Goal: Book appointment/travel/reservation

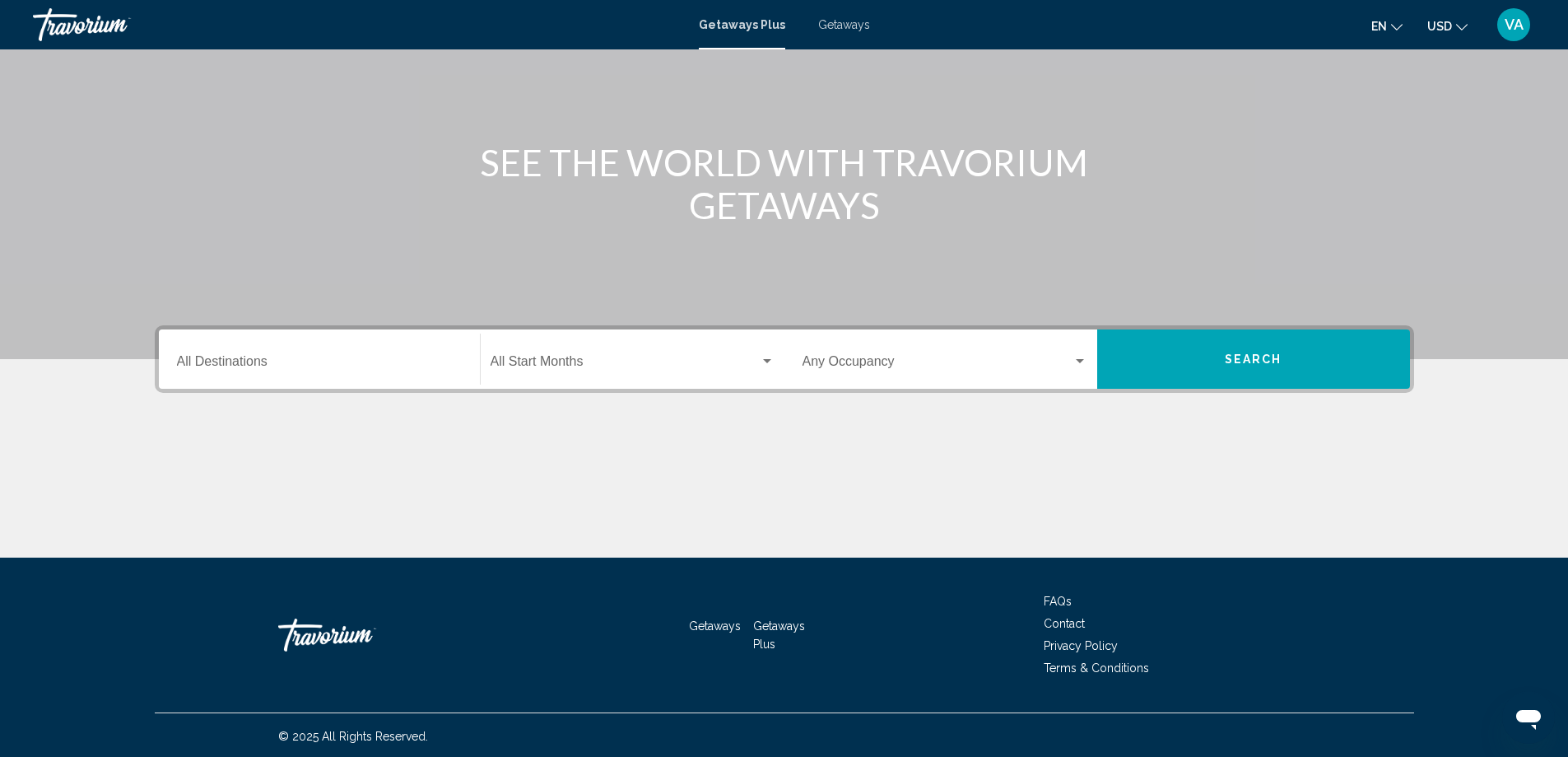
scroll to position [137, 0]
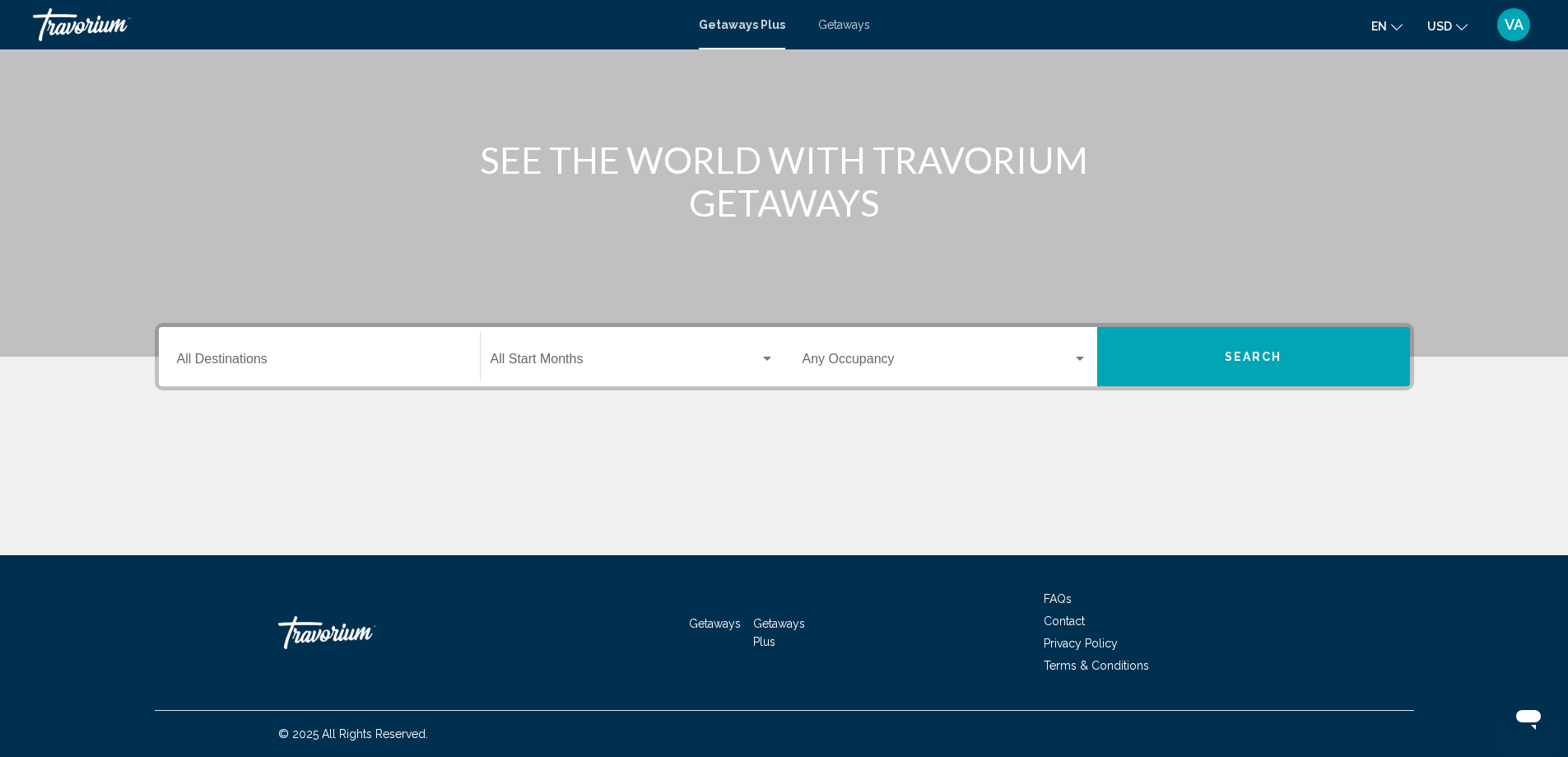
click at [321, 444] on div "Main content" at bounding box center [785, 493] width 1260 height 123
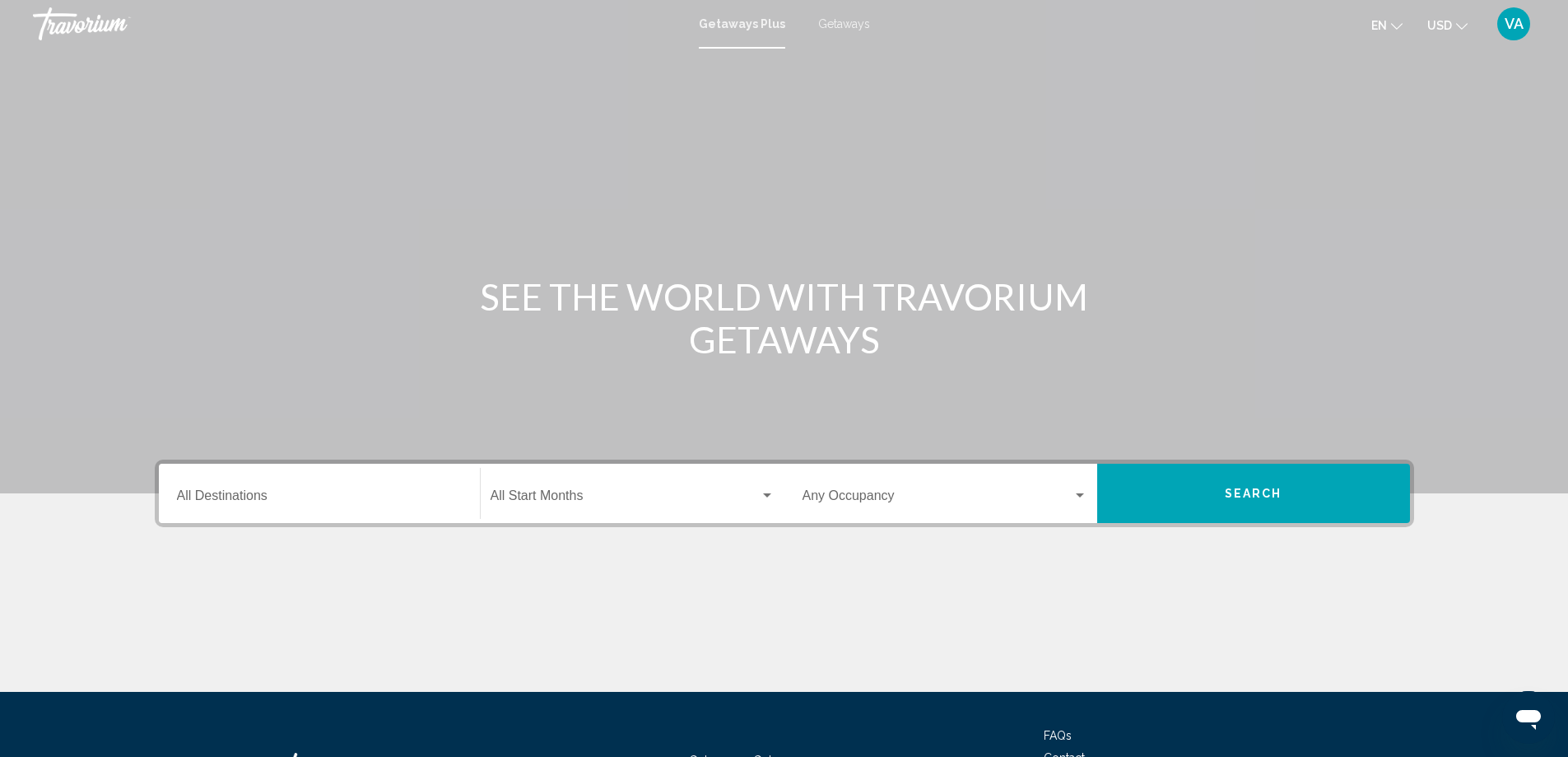
scroll to position [0, 0]
click at [330, 484] on div "Destination All Destinations" at bounding box center [319, 494] width 285 height 52
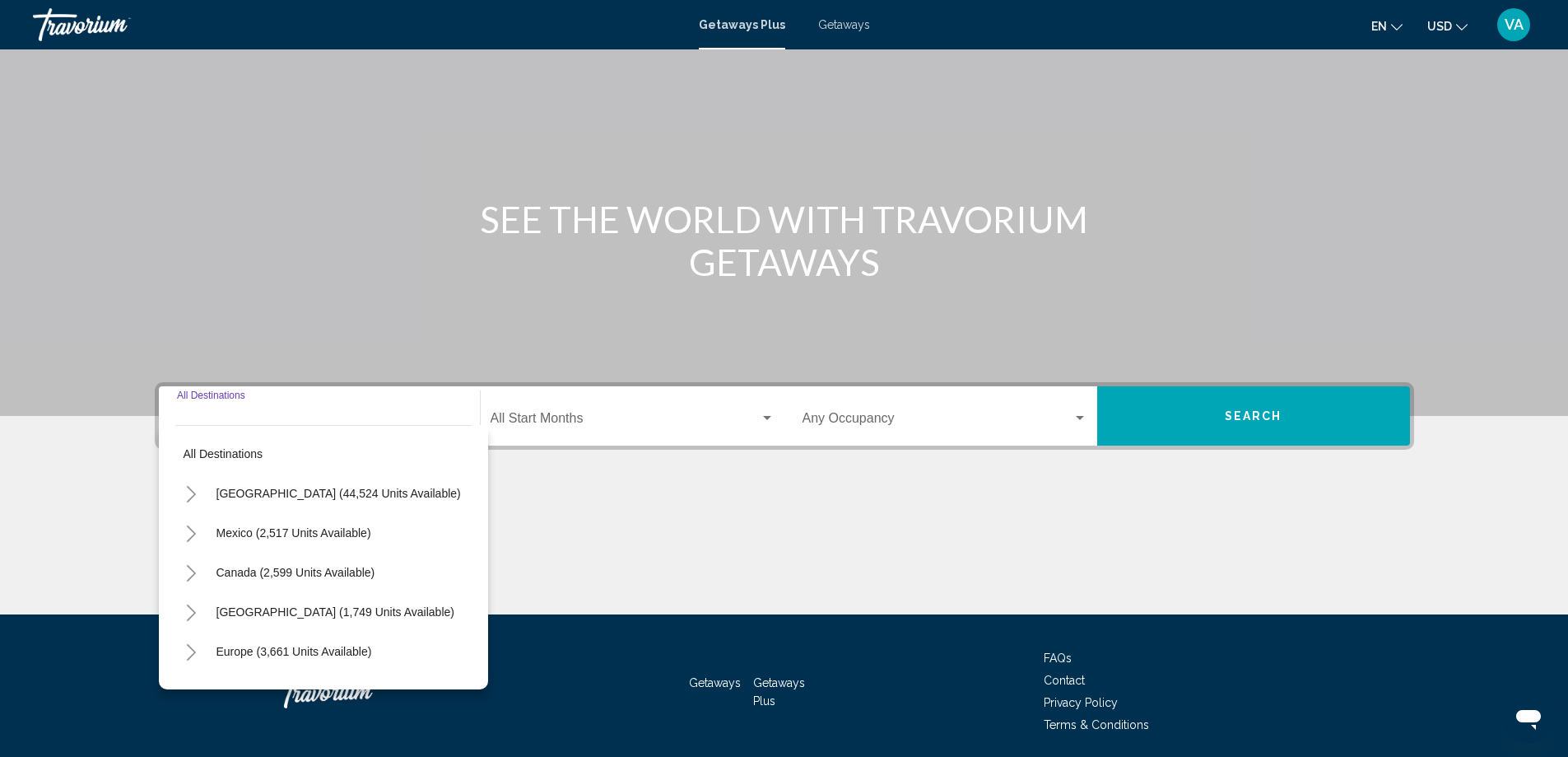
scroll to position [137, 0]
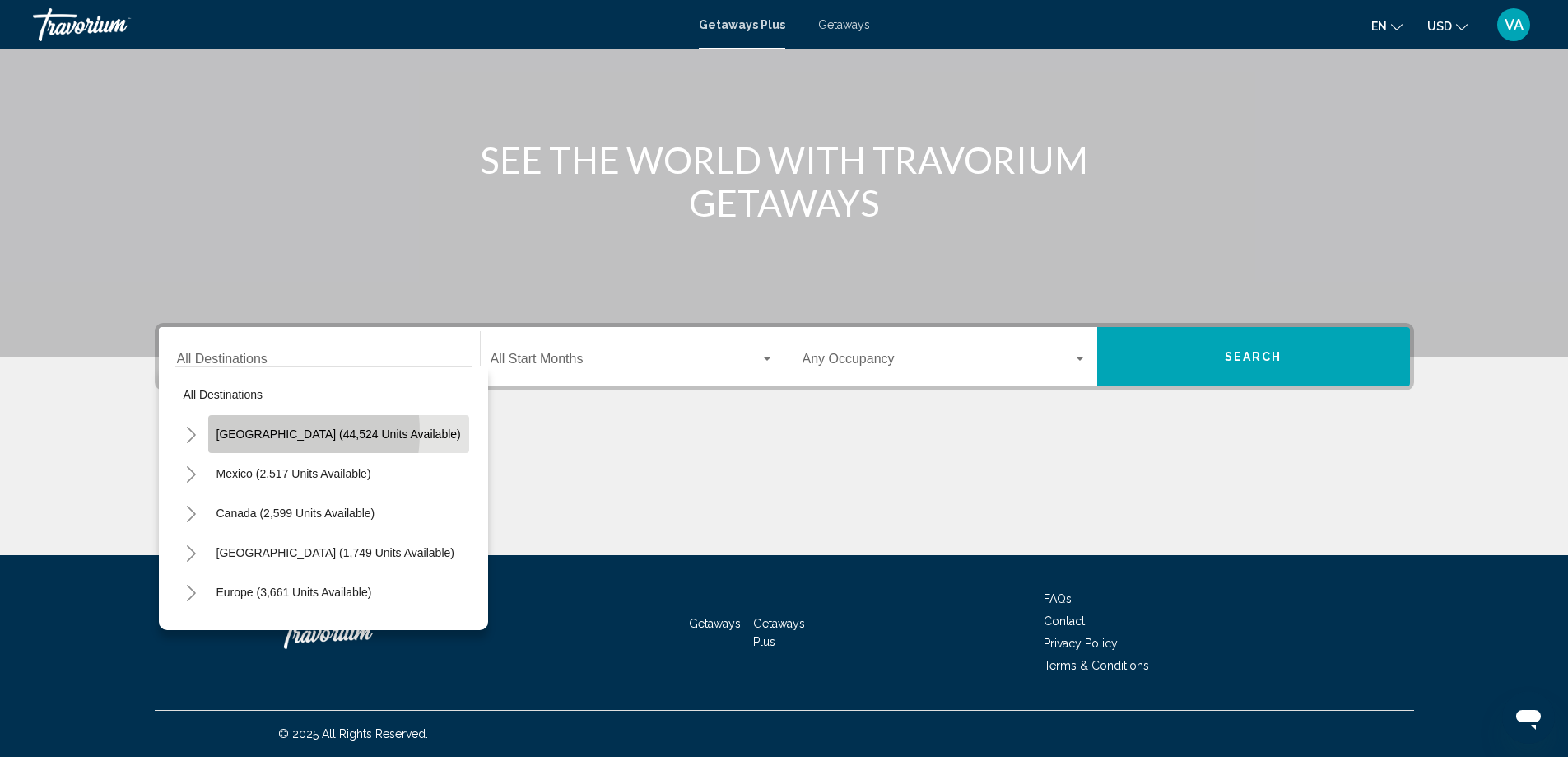
click at [259, 433] on span "[GEOGRAPHIC_DATA] (44,524 units available)" at bounding box center [339, 434] width 245 height 13
type input "**********"
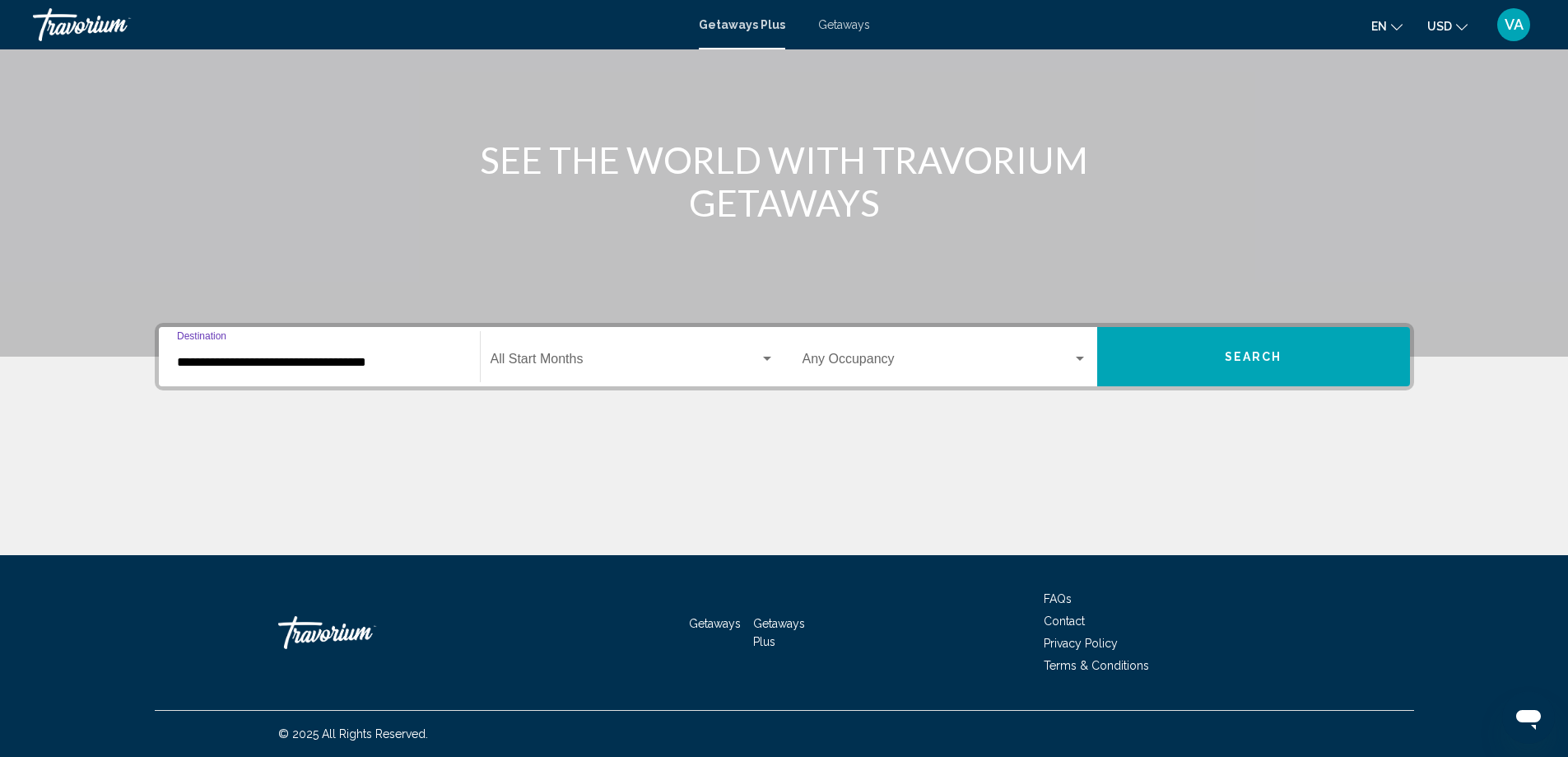
click at [763, 356] on div "Search widget" at bounding box center [767, 359] width 15 height 13
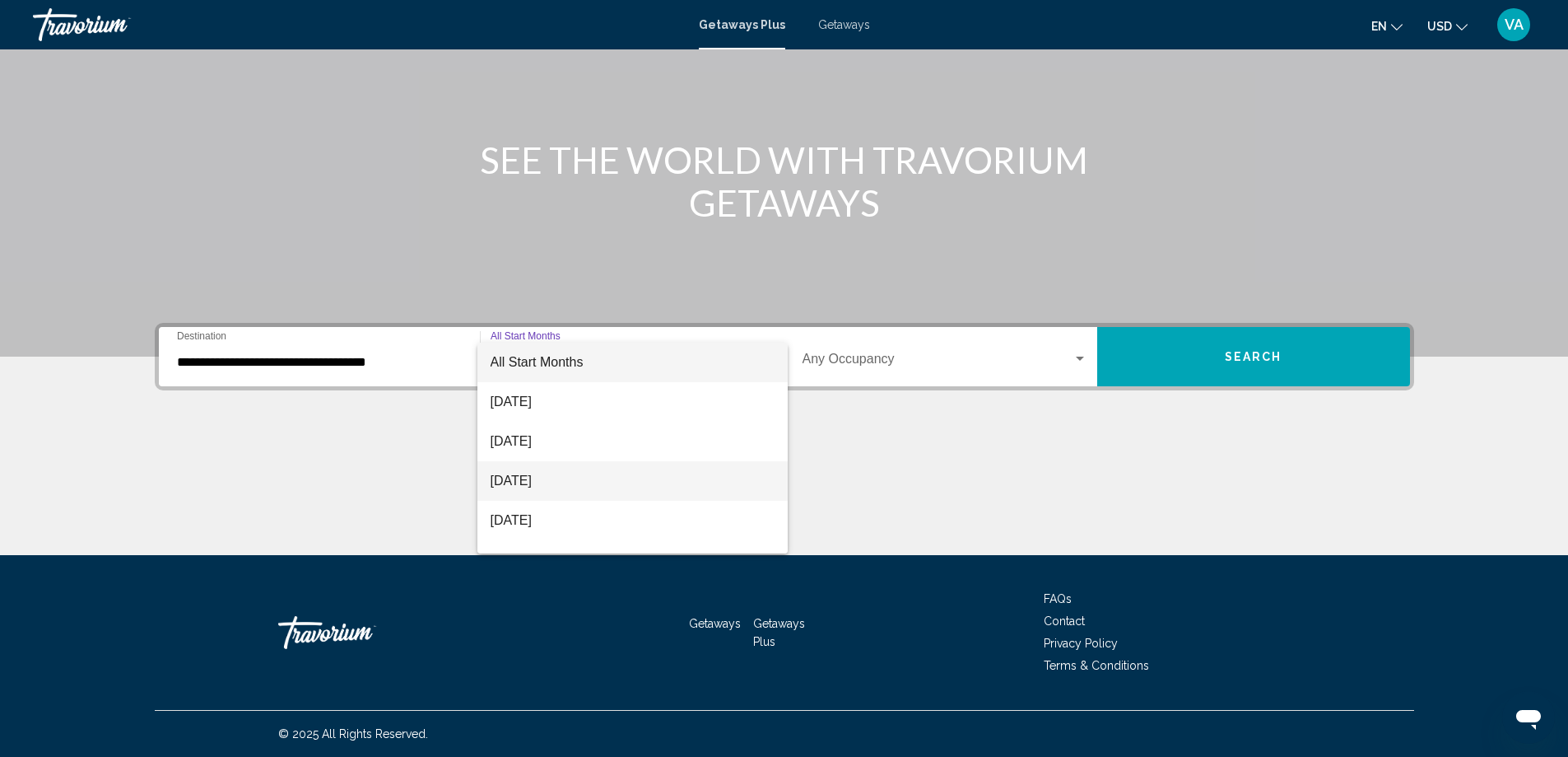
click at [552, 476] on span "[DATE]" at bounding box center [633, 480] width 284 height 39
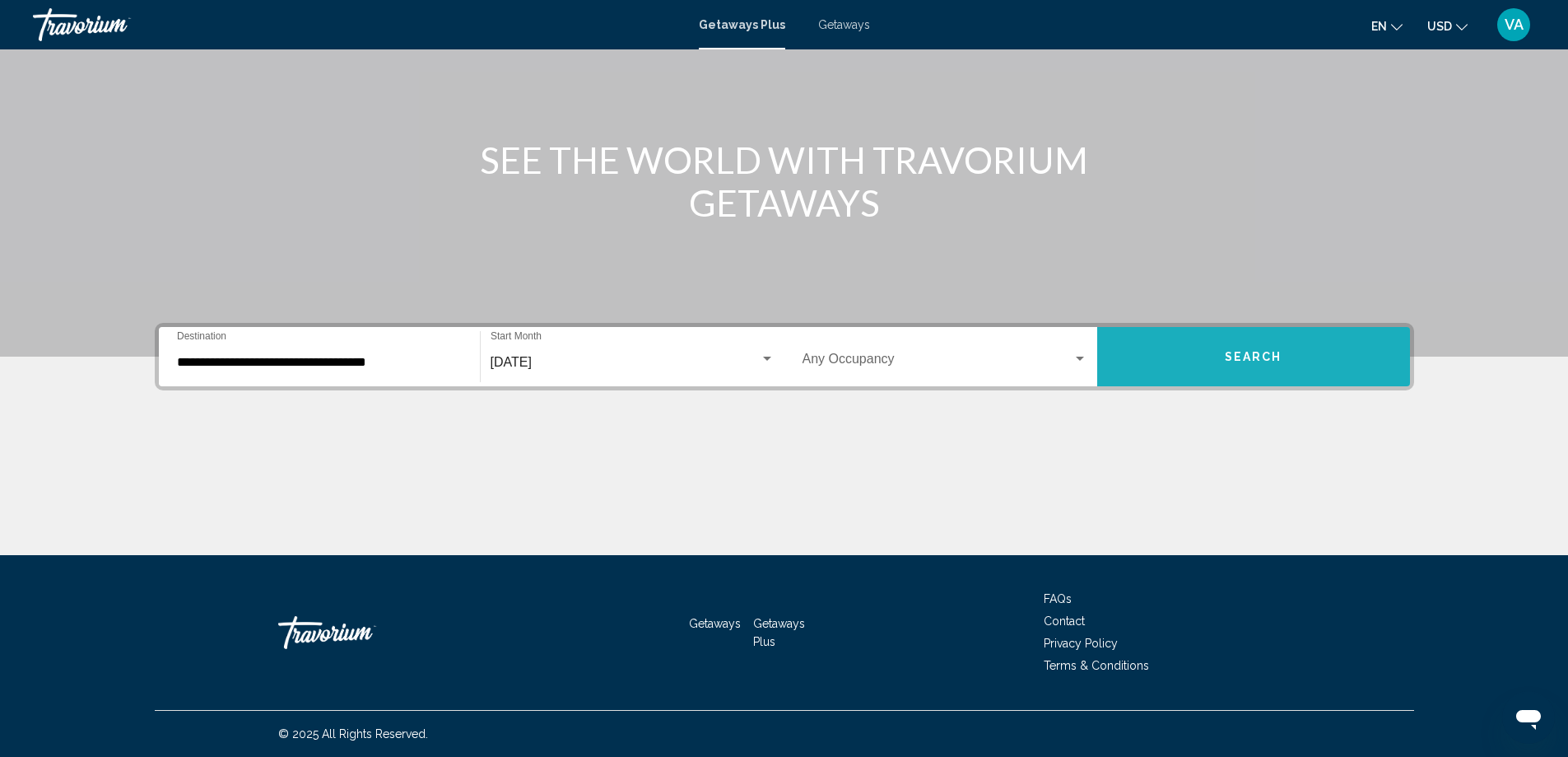
click at [1270, 358] on span "Search" at bounding box center [1254, 357] width 58 height 13
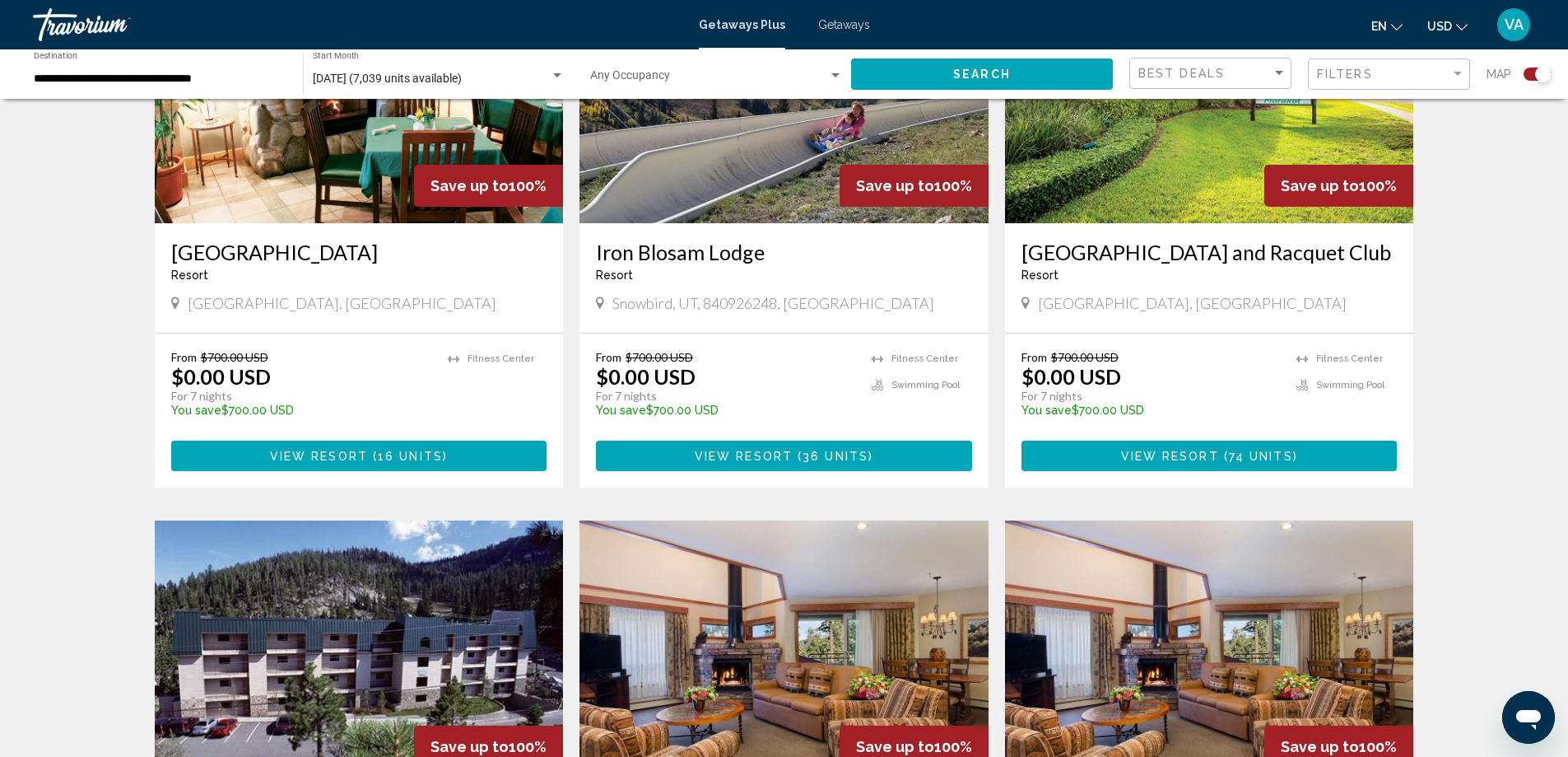
scroll to position [494, 0]
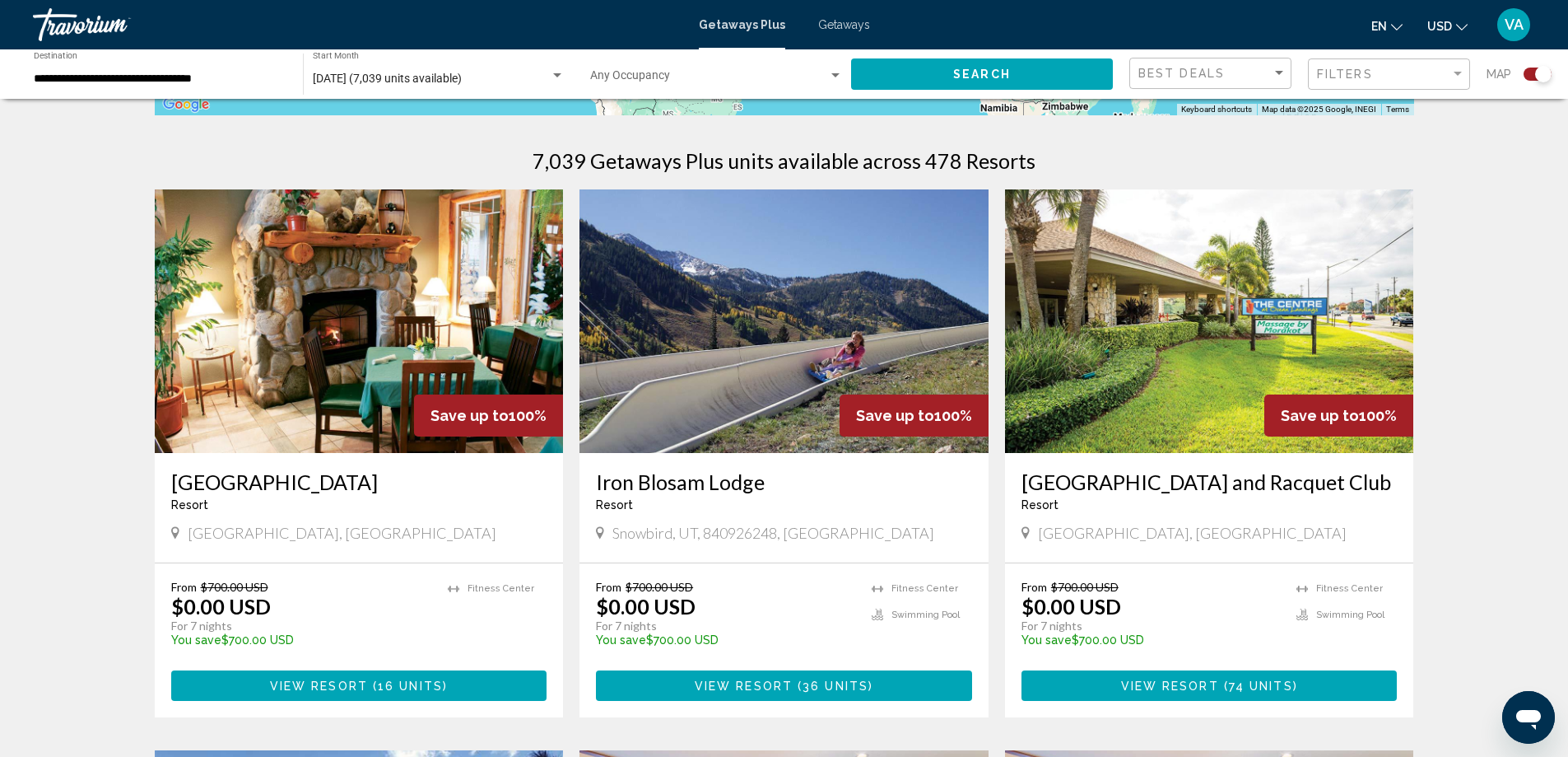
click at [336, 336] on img "Main content" at bounding box center [360, 321] width 409 height 264
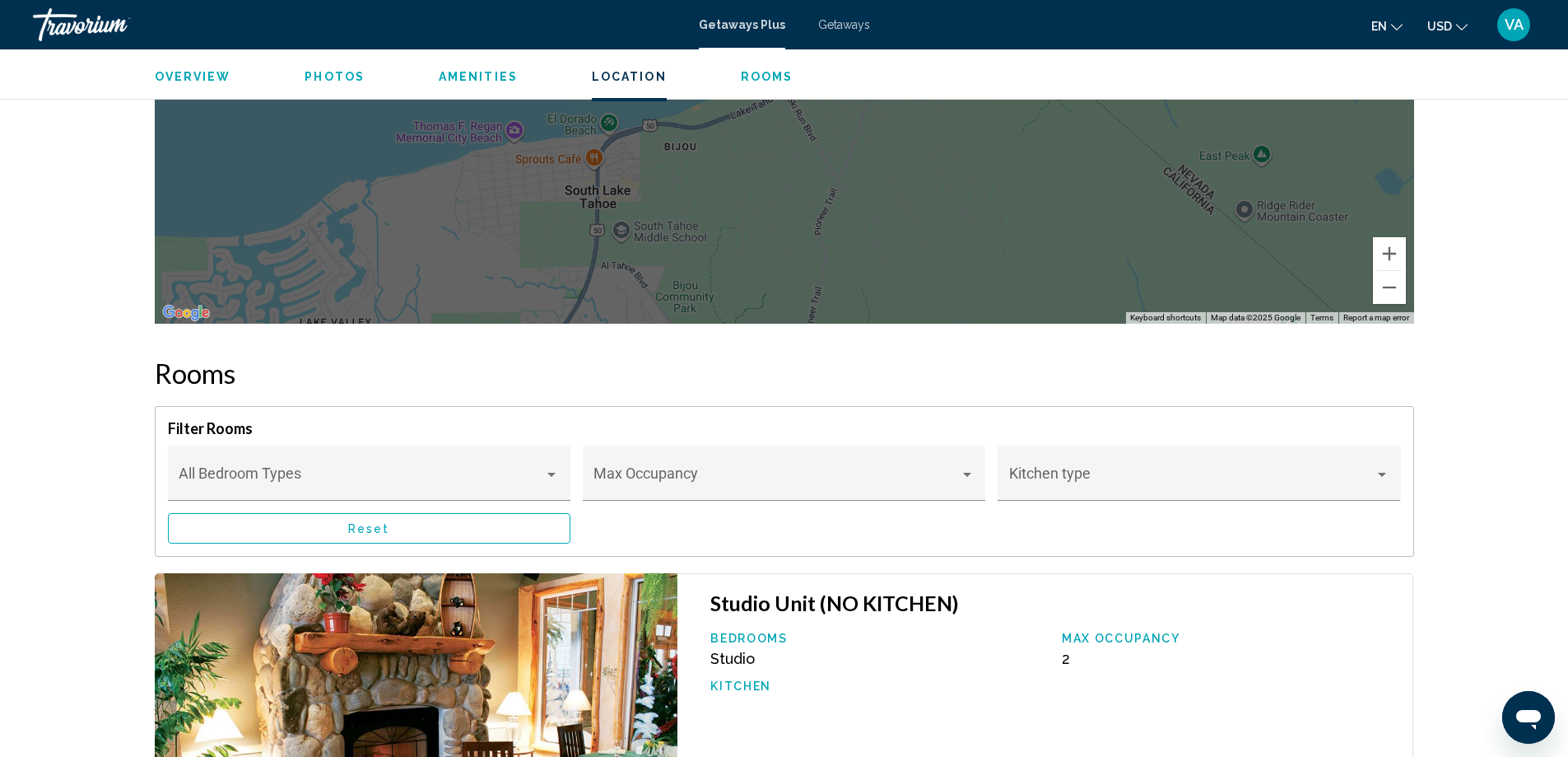
scroll to position [2388, 0]
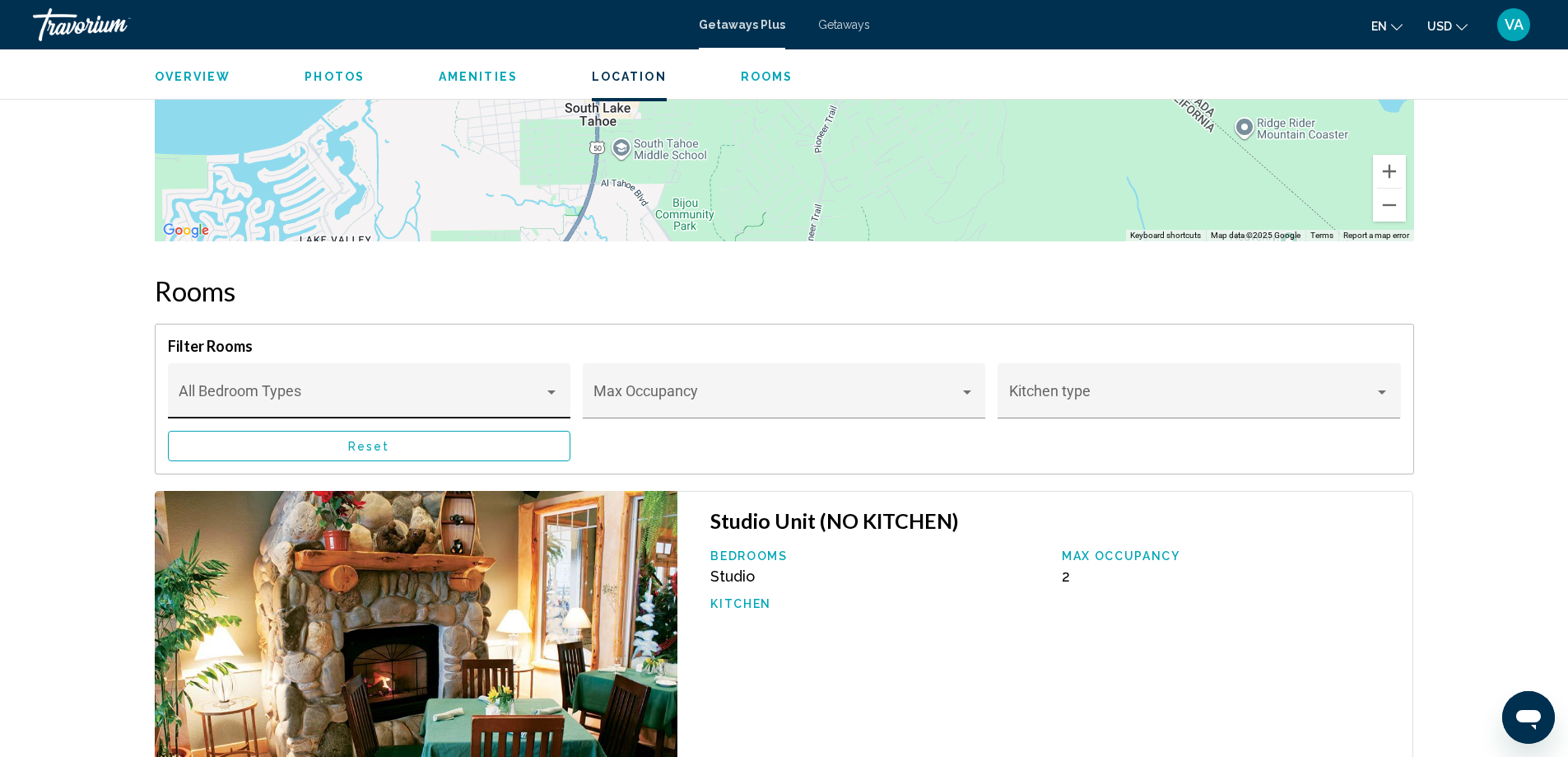
click at [546, 390] on div "Main content" at bounding box center [551, 392] width 15 height 13
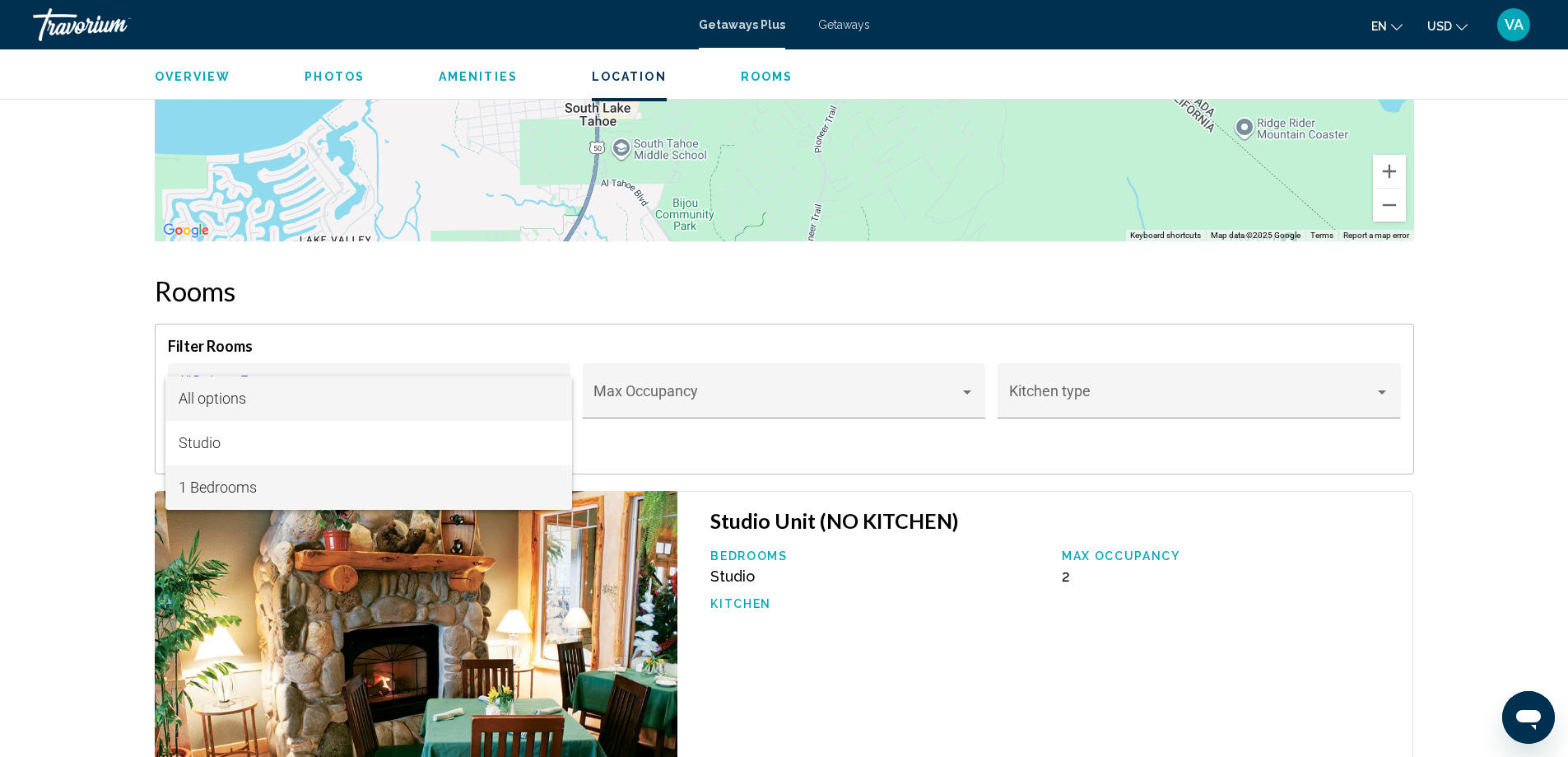
click at [307, 482] on span "1 Bedrooms" at bounding box center [368, 488] width 380 height 45
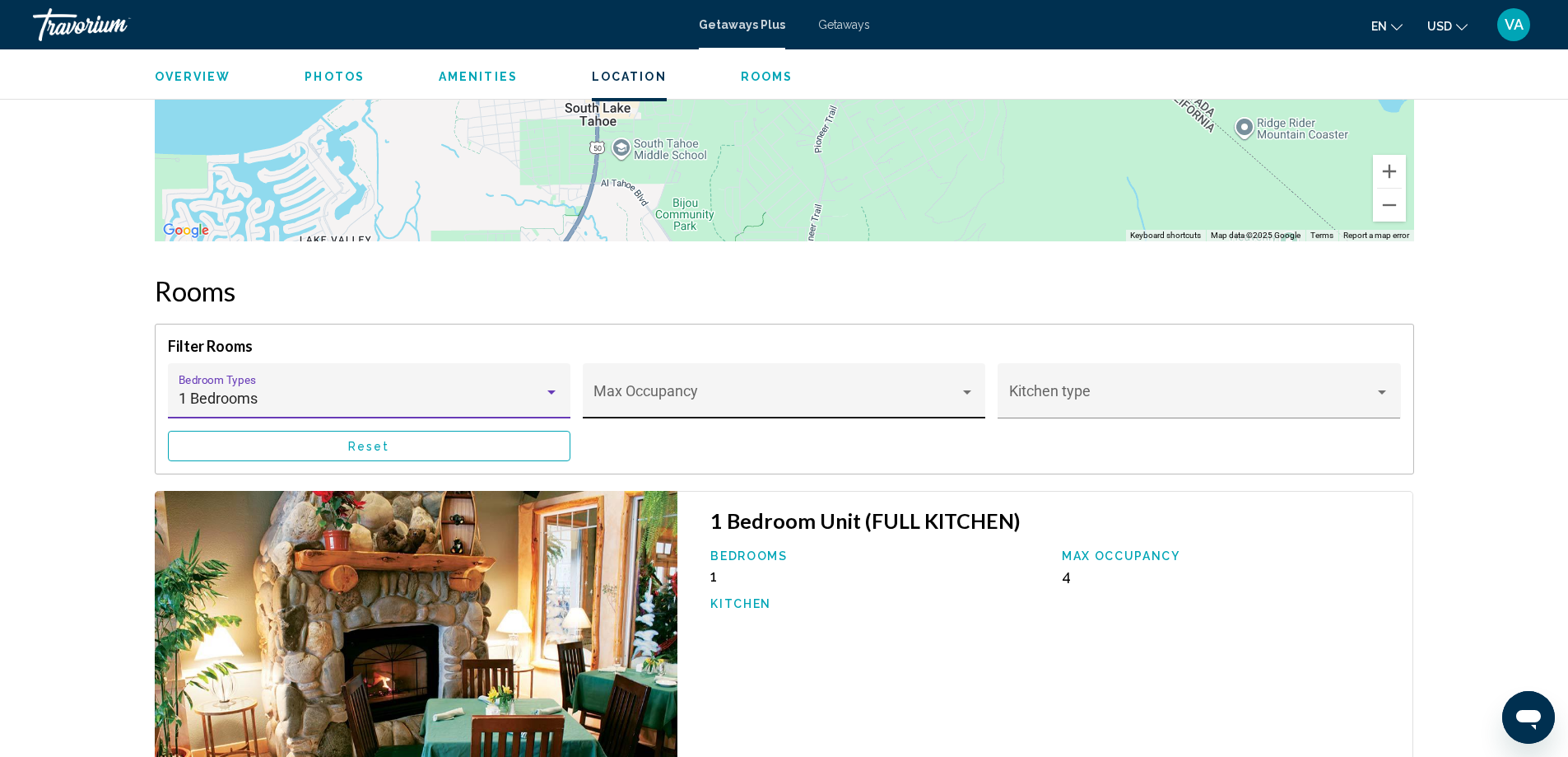
click at [964, 391] on div "Main content" at bounding box center [967, 393] width 8 height 4
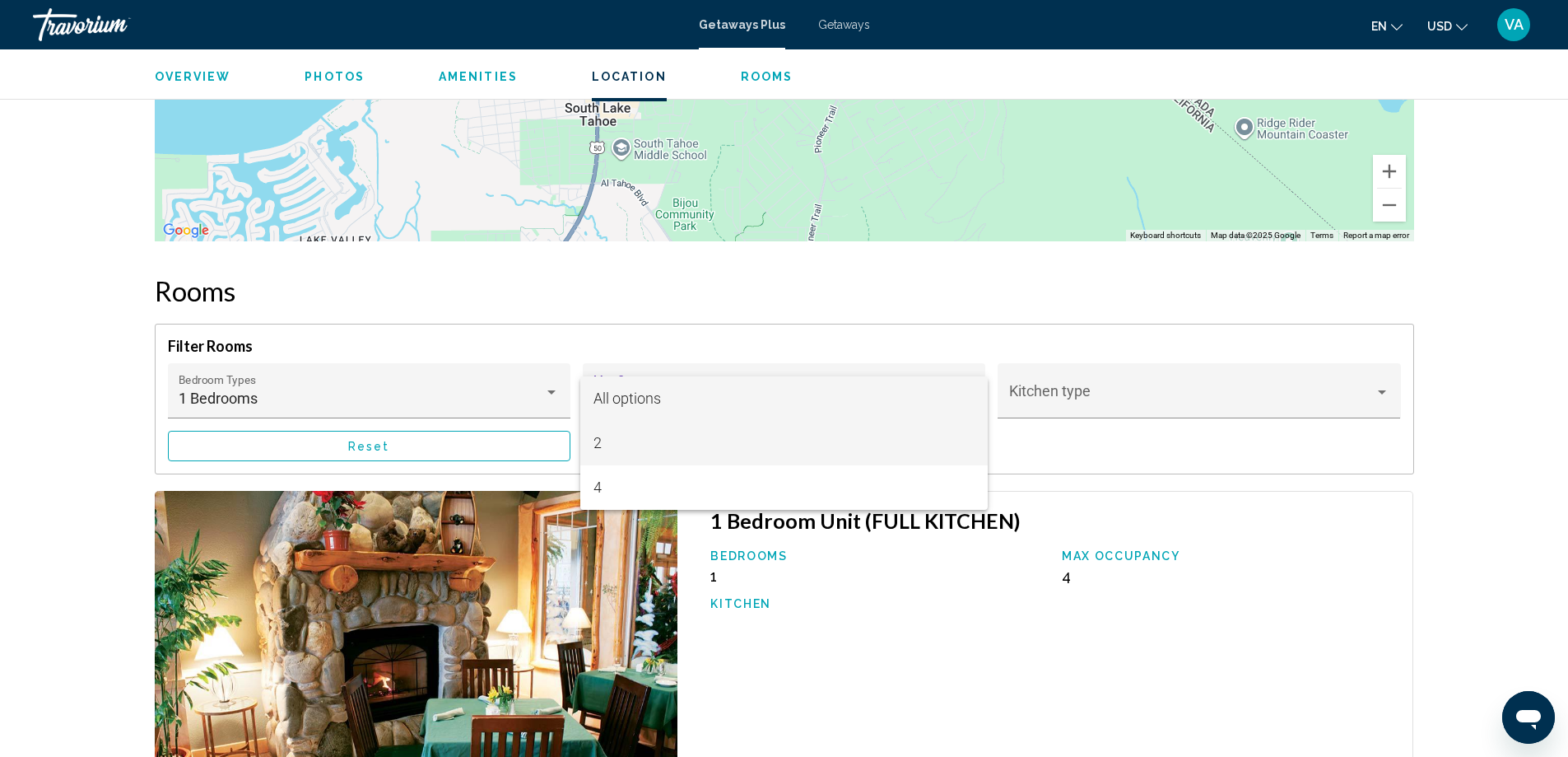
click at [626, 445] on span "2" at bounding box center [783, 443] width 380 height 45
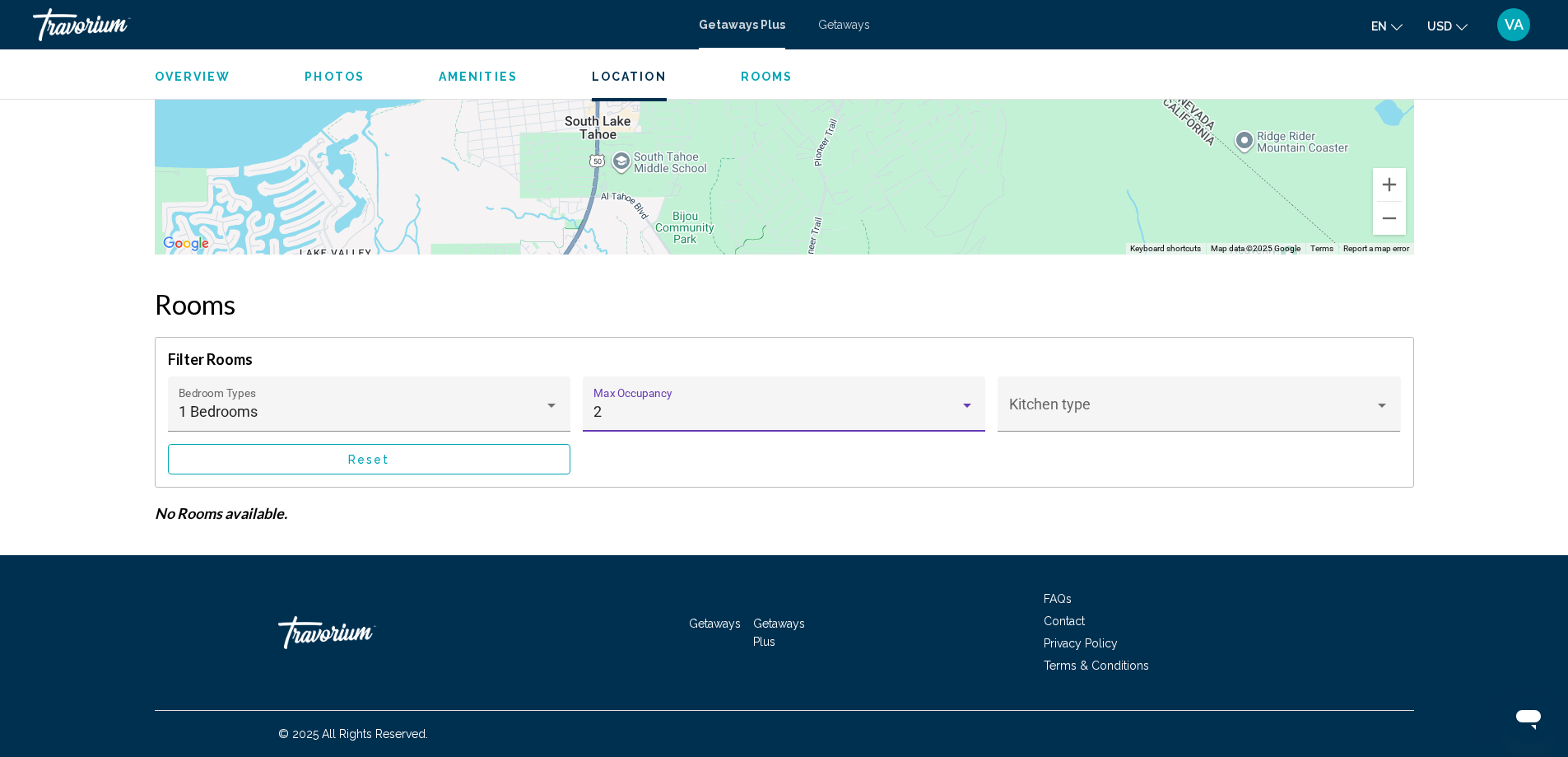
scroll to position [2375, 0]
click at [1374, 411] on span "Main content" at bounding box center [1191, 412] width 365 height 17
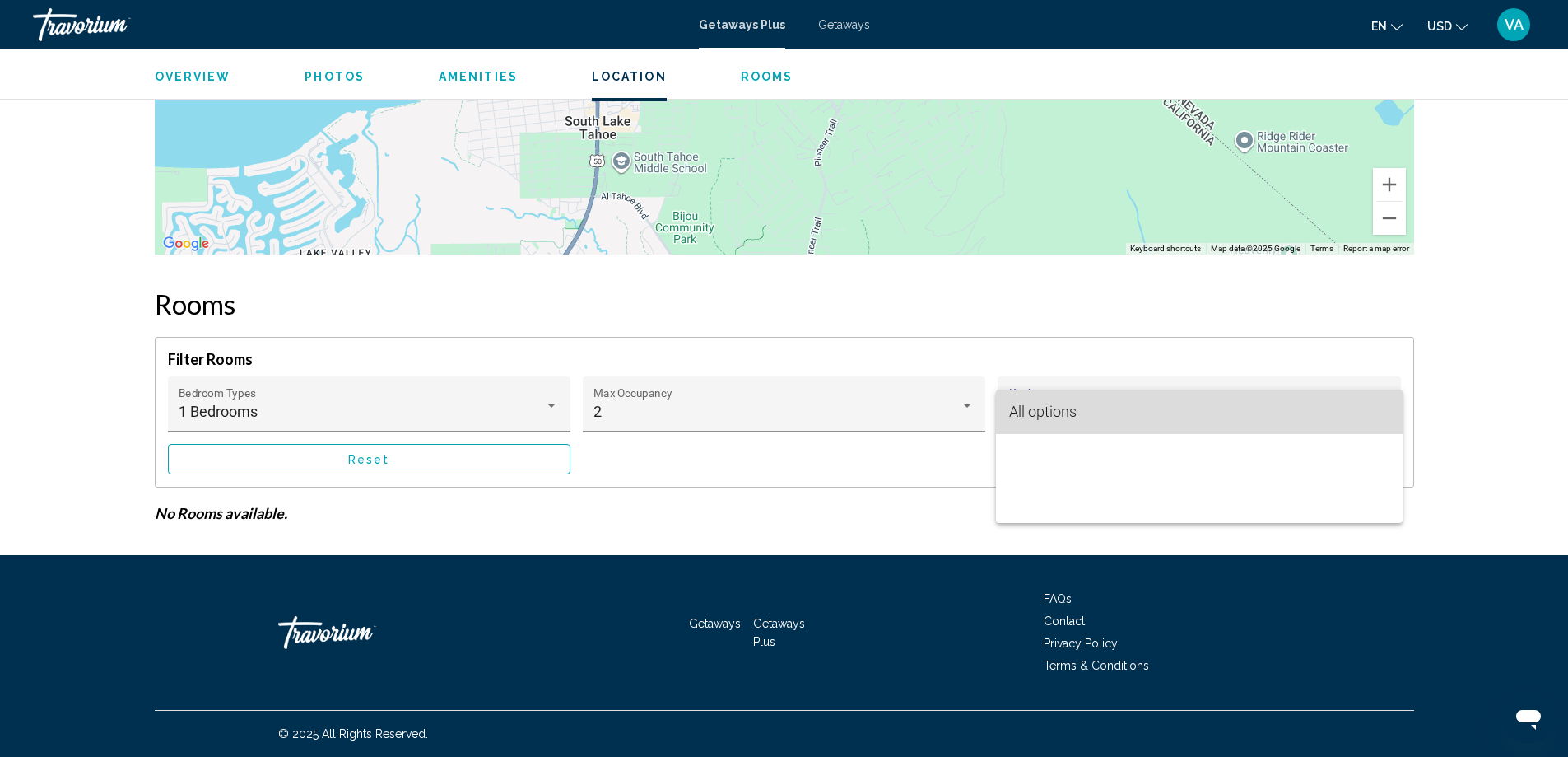
click at [1374, 411] on span "All options" at bounding box center [1199, 412] width 380 height 45
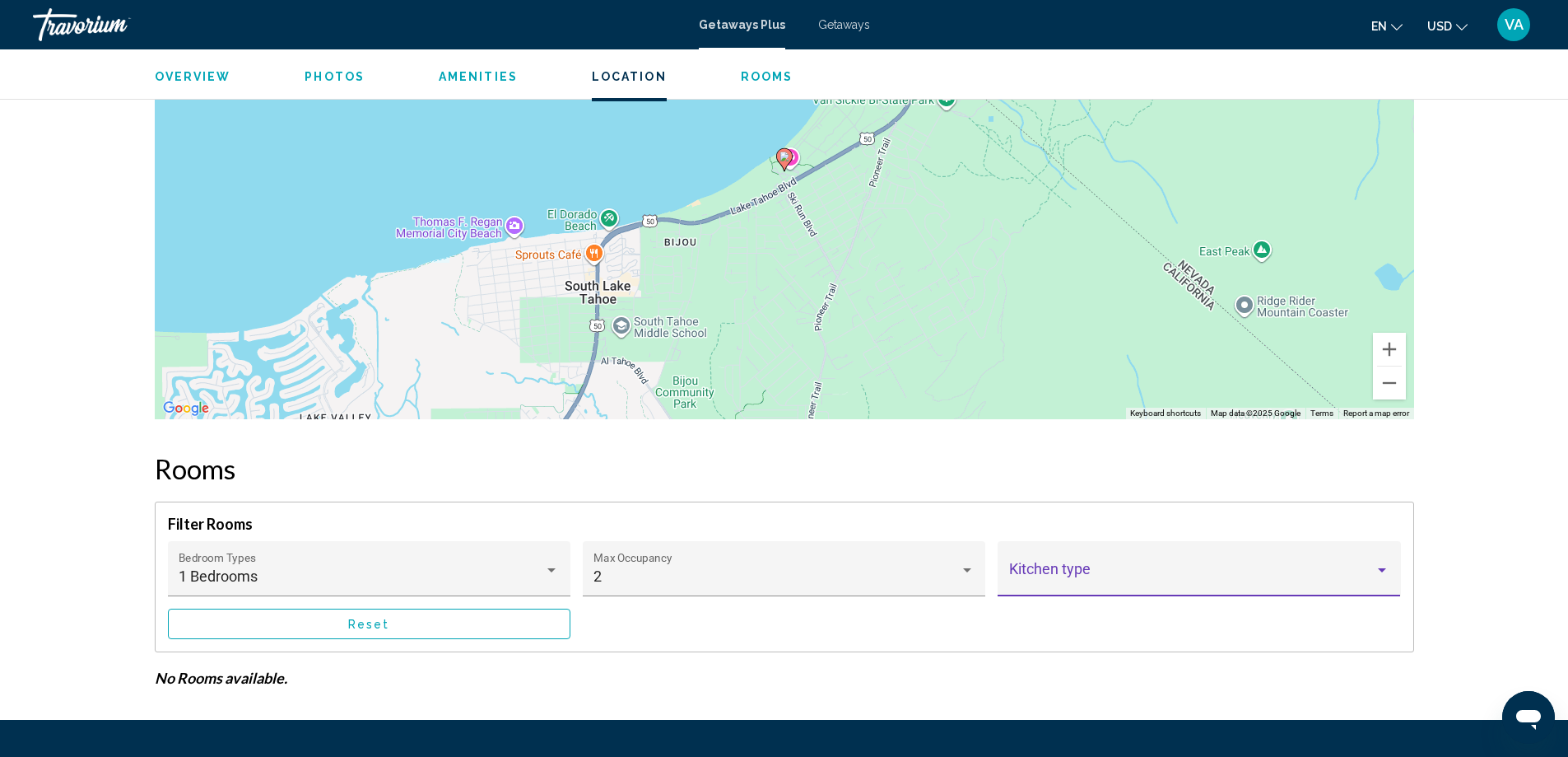
scroll to position [2292, 0]
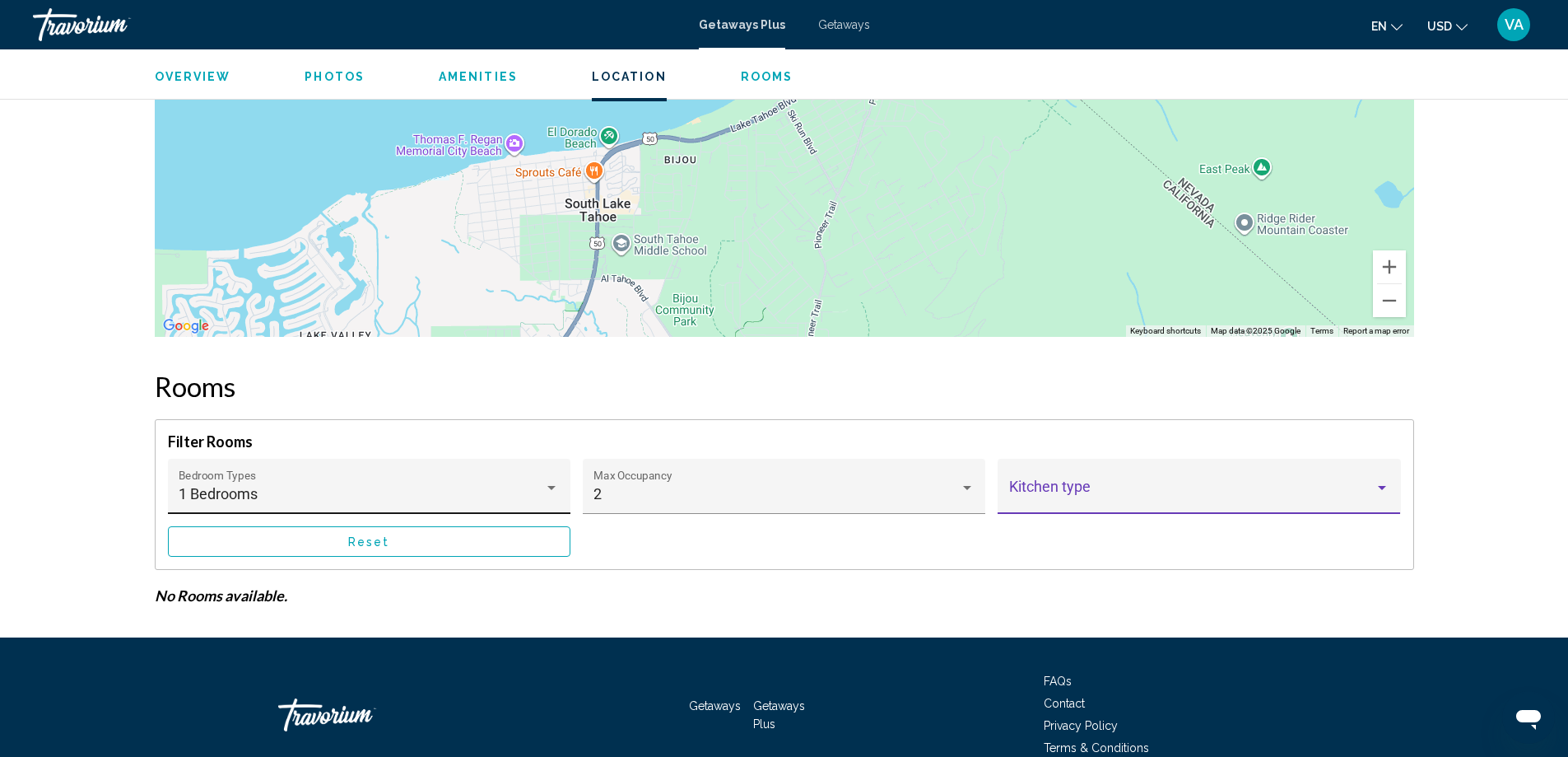
click at [535, 488] on div "1 Bedrooms" at bounding box center [361, 494] width 365 height 17
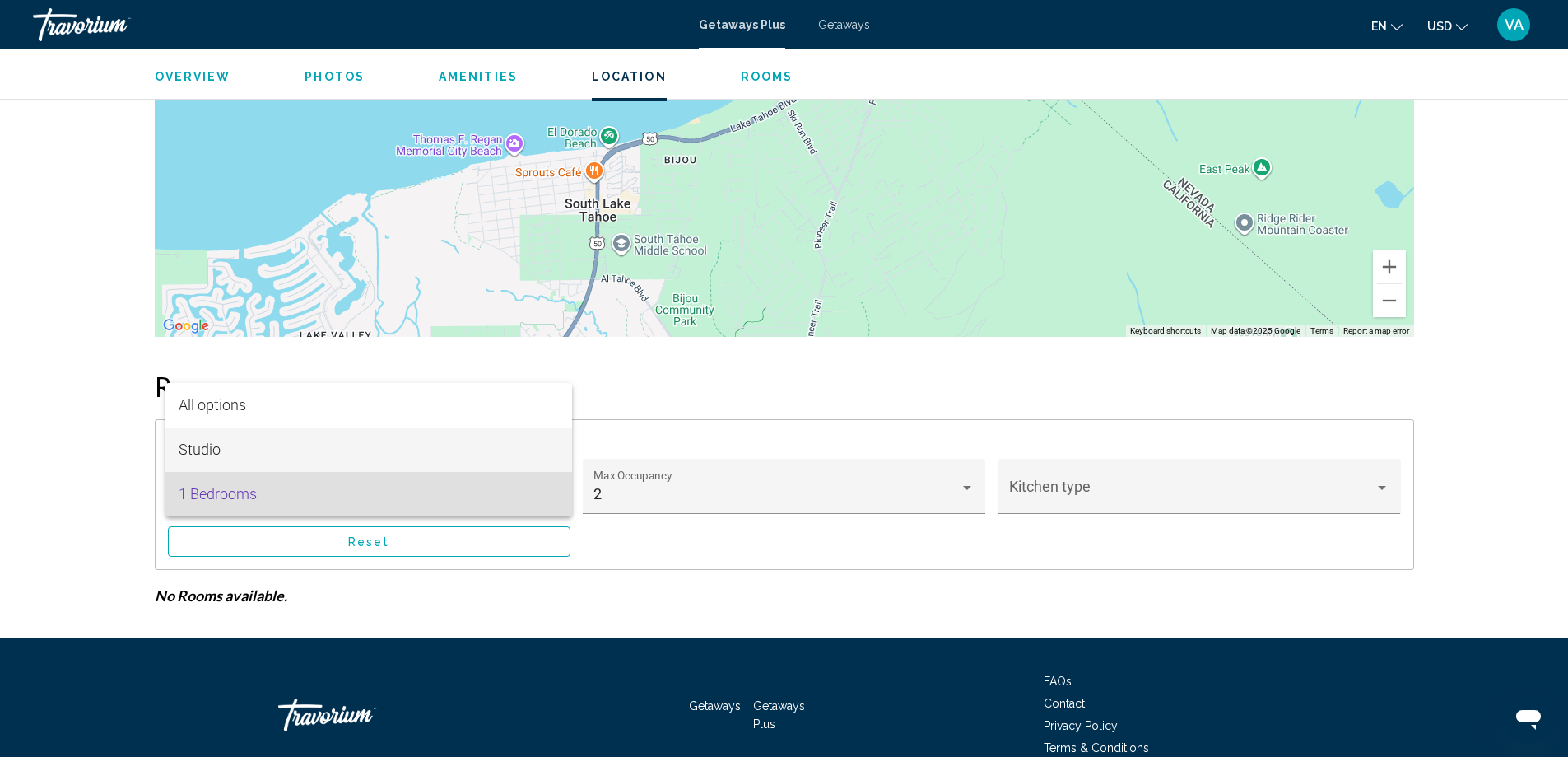
click at [216, 450] on span "Studio" at bounding box center [368, 450] width 380 height 45
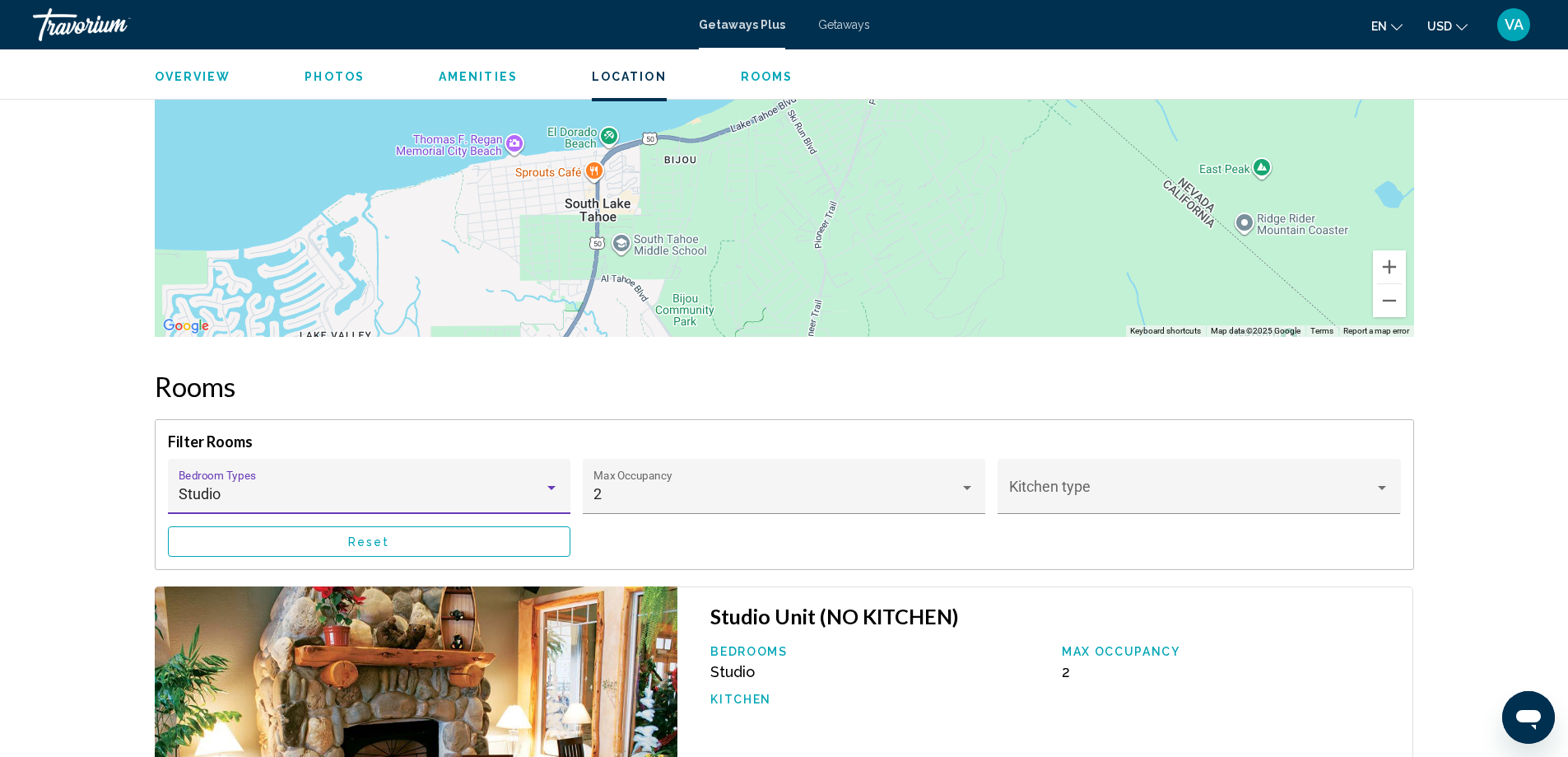
click at [802, 548] on div "Studio Bedroom Types All Bedroom Types 2 Max Occupancy Kitchen type Reset" at bounding box center [785, 507] width 1233 height 98
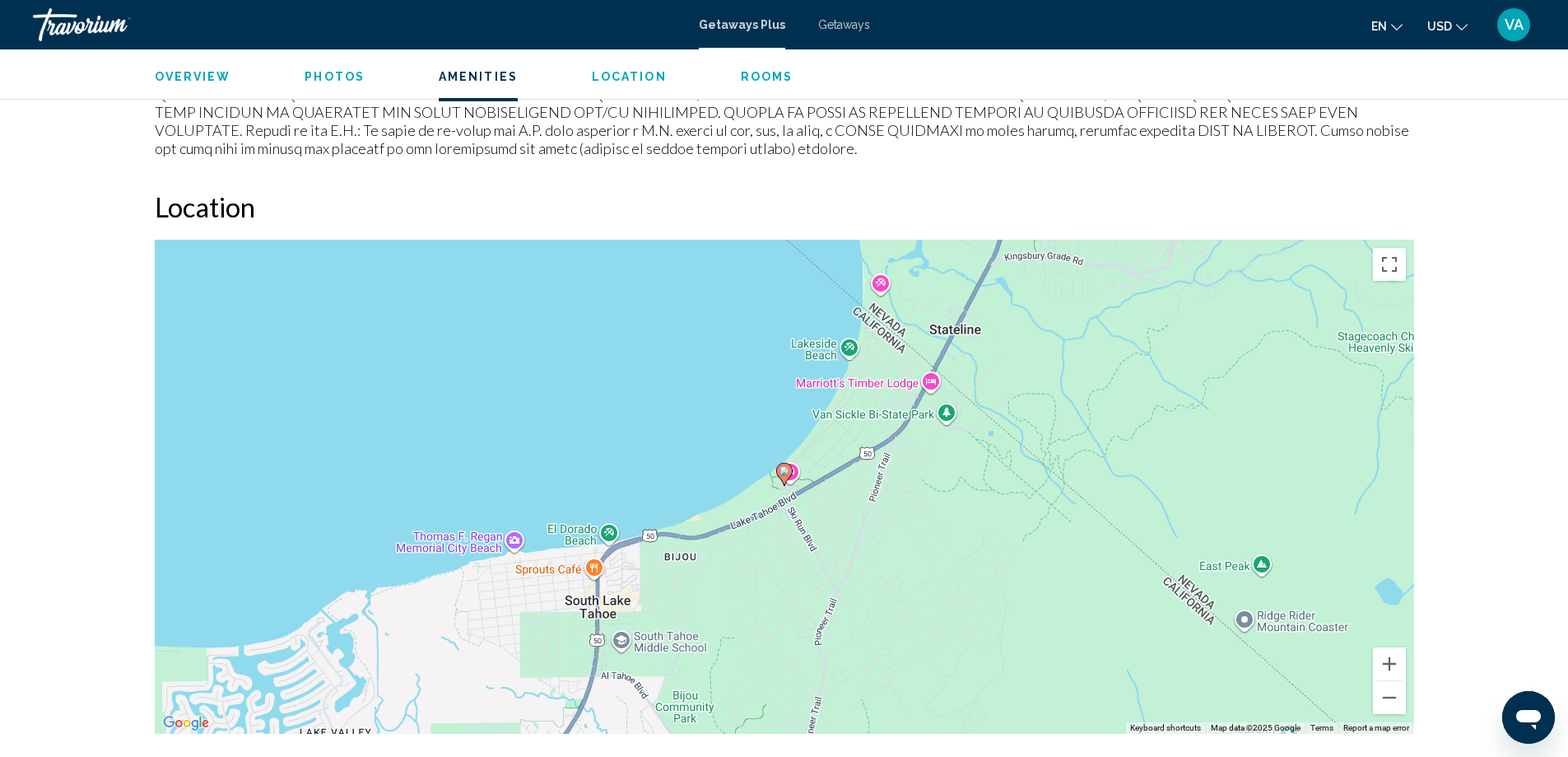
scroll to position [1716, 0]
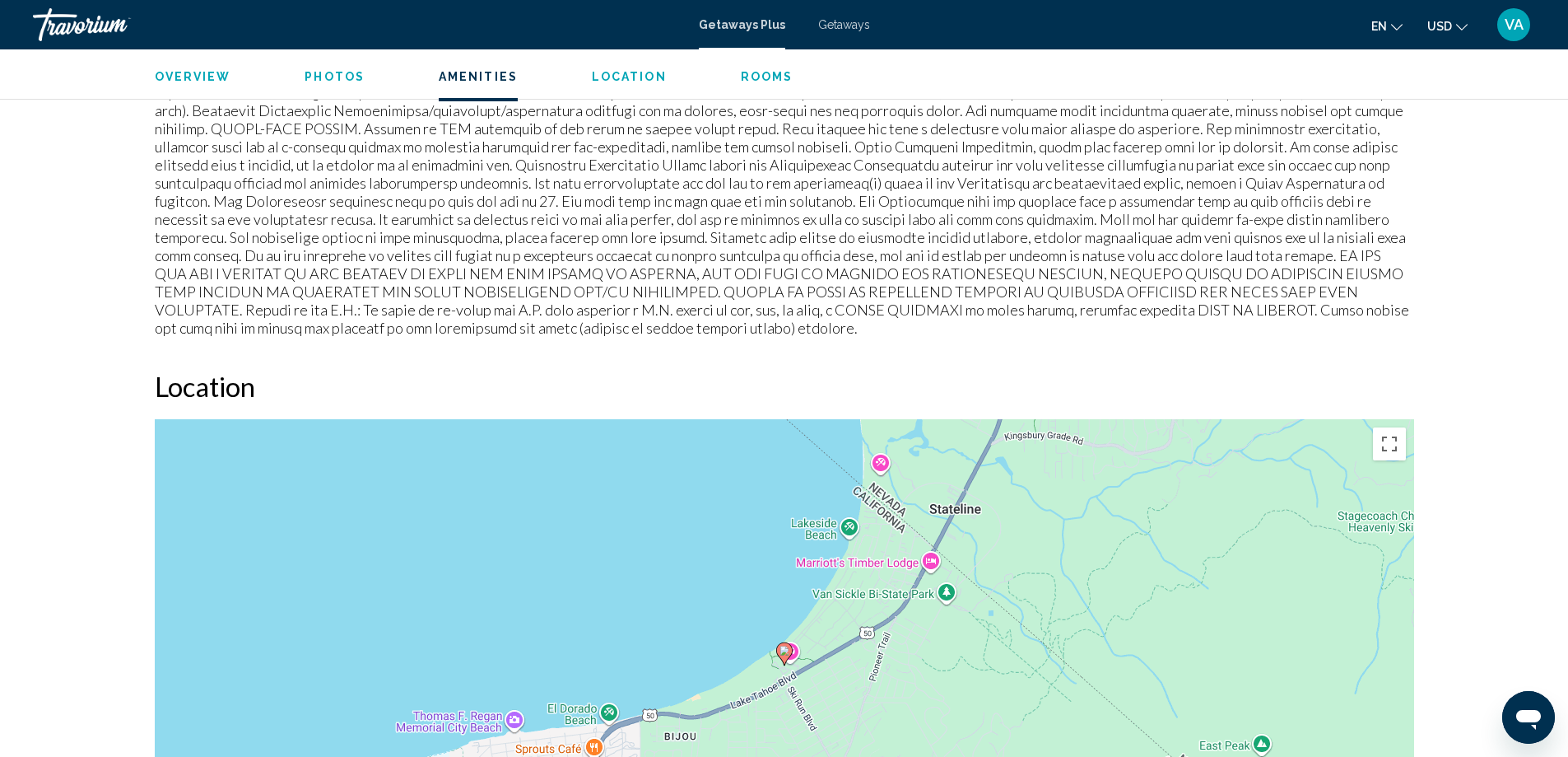
click at [1515, 23] on span "VA" at bounding box center [1515, 25] width 19 height 17
click at [1427, 181] on button "Sign Out" at bounding box center [1404, 180] width 62 height 21
